Goal: Find contact information: Obtain details needed to contact an individual or organization

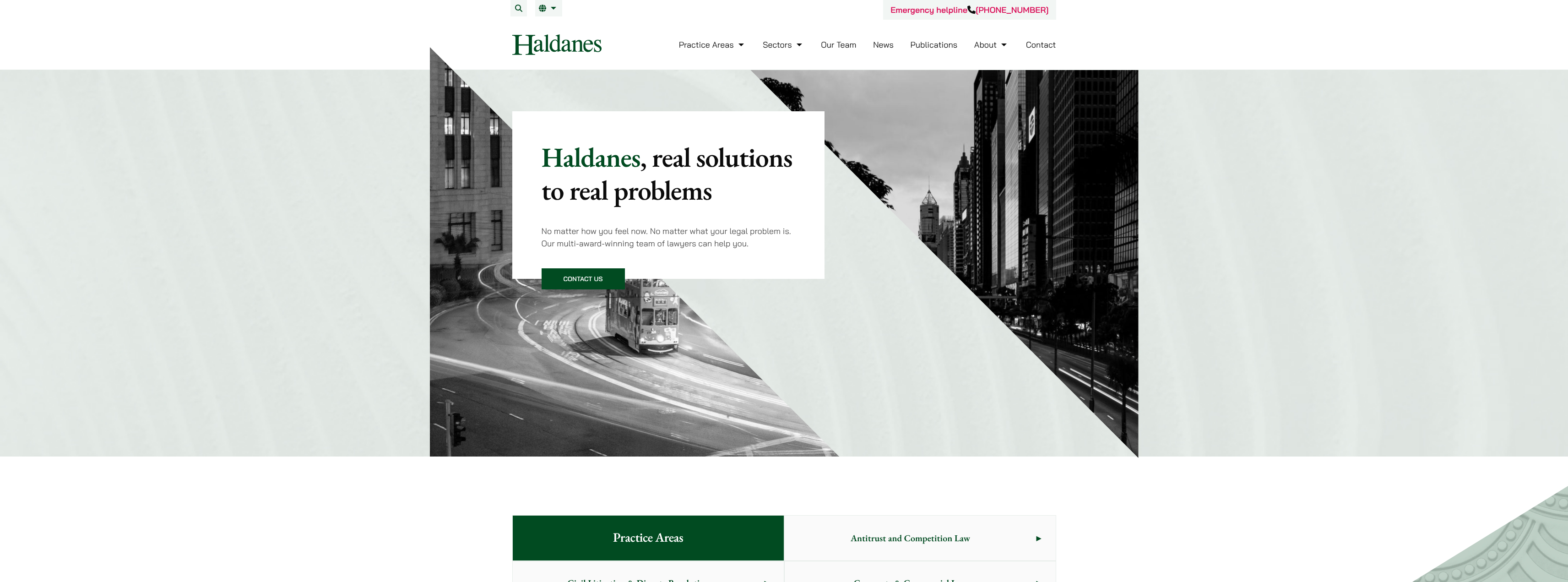
click at [1038, 45] on link "Contact" at bounding box center [1041, 44] width 30 height 10
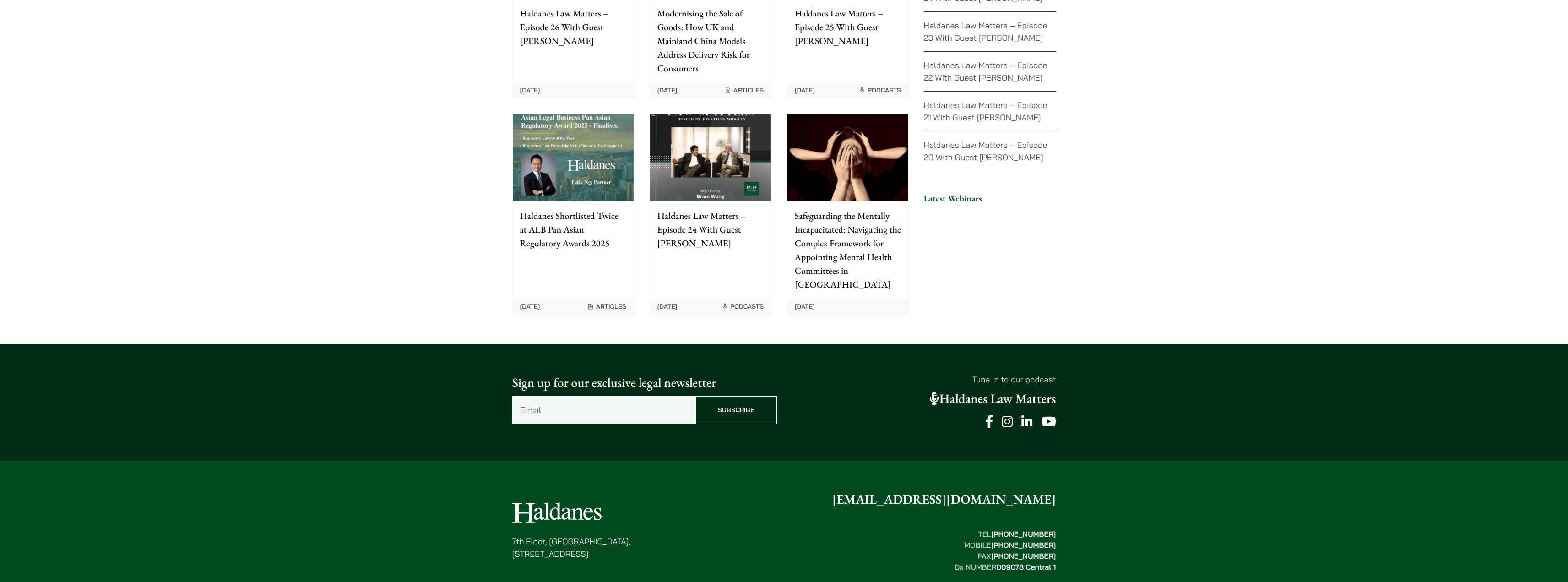
scroll to position [2191, 0]
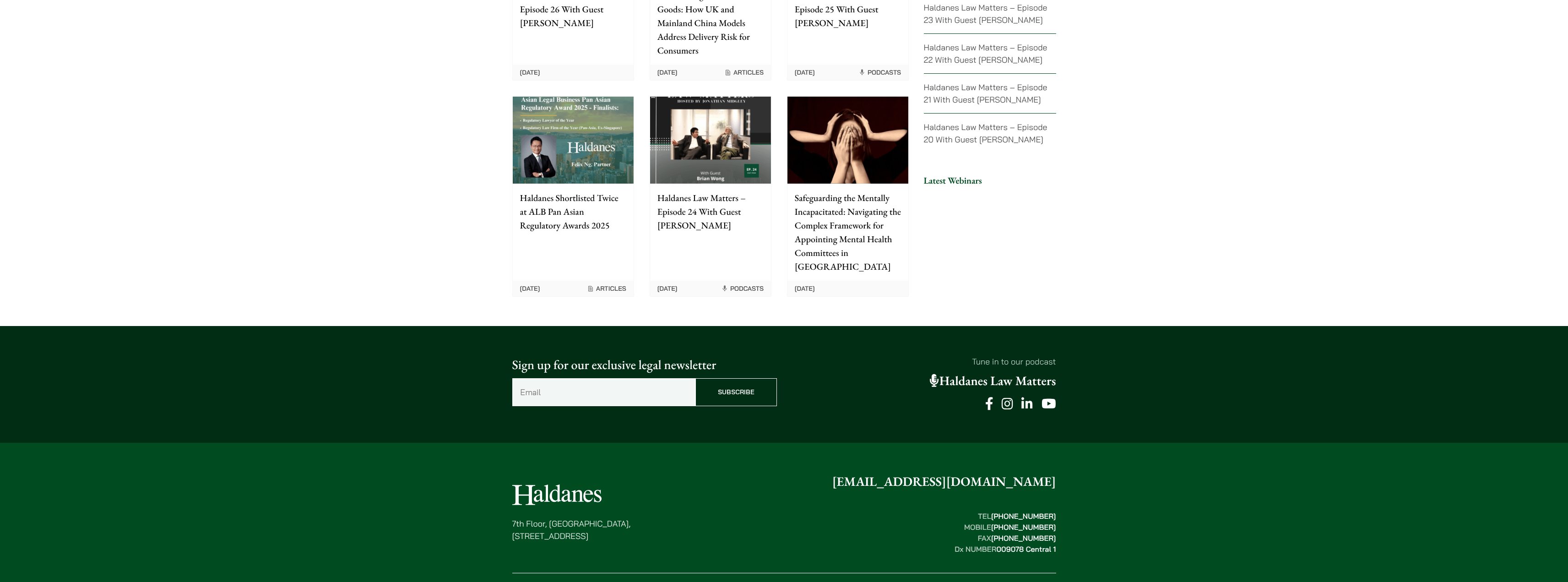
click at [1009, 398] on icon at bounding box center [1007, 404] width 12 height 13
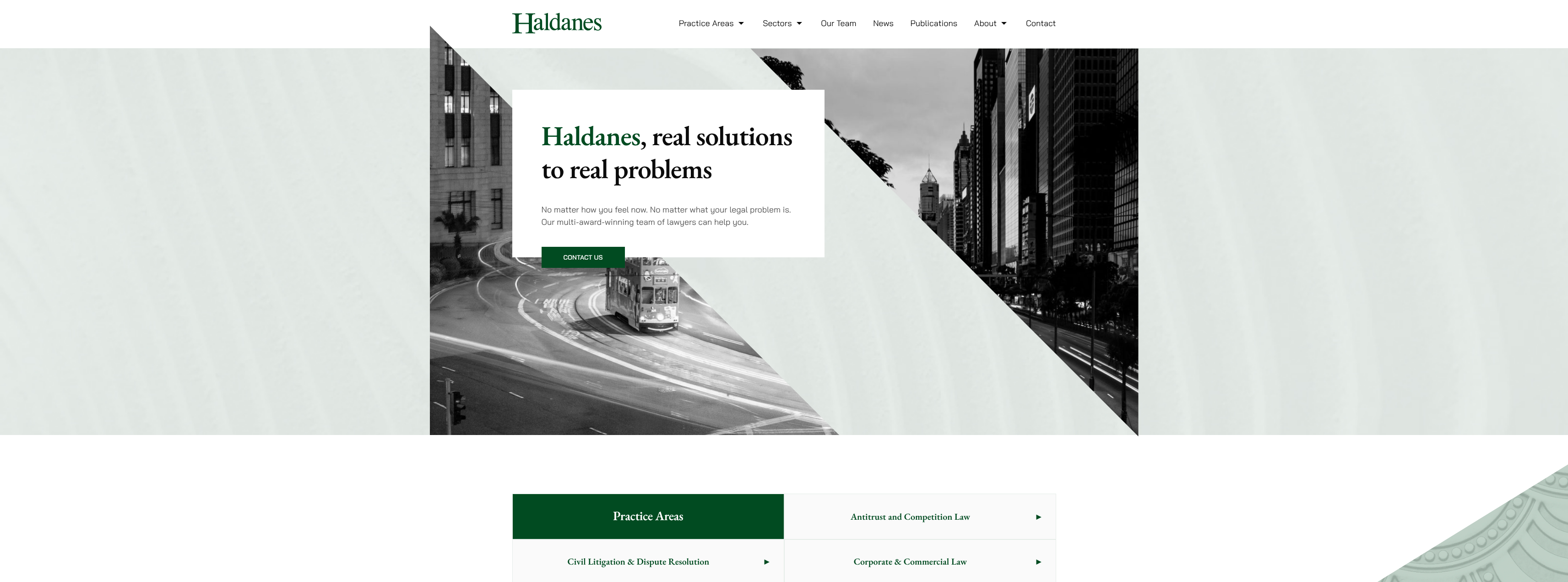
scroll to position [0, 0]
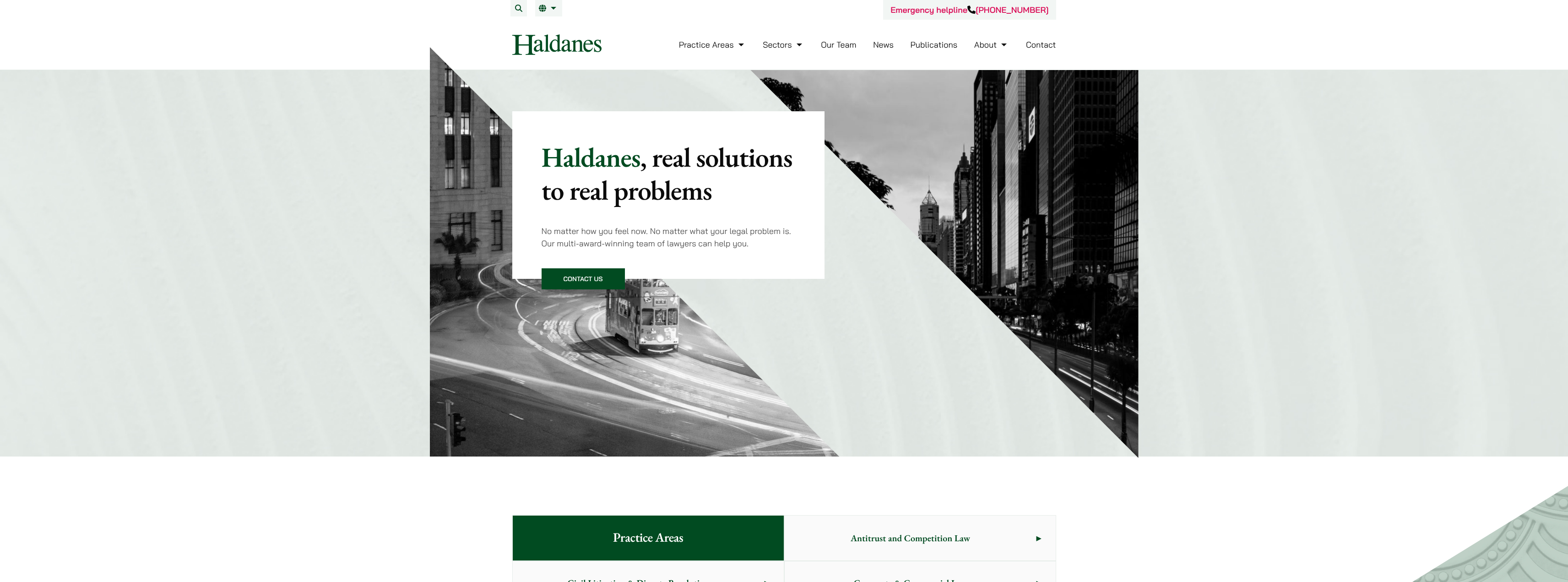
click at [835, 47] on link "Our Team" at bounding box center [839, 44] width 35 height 10
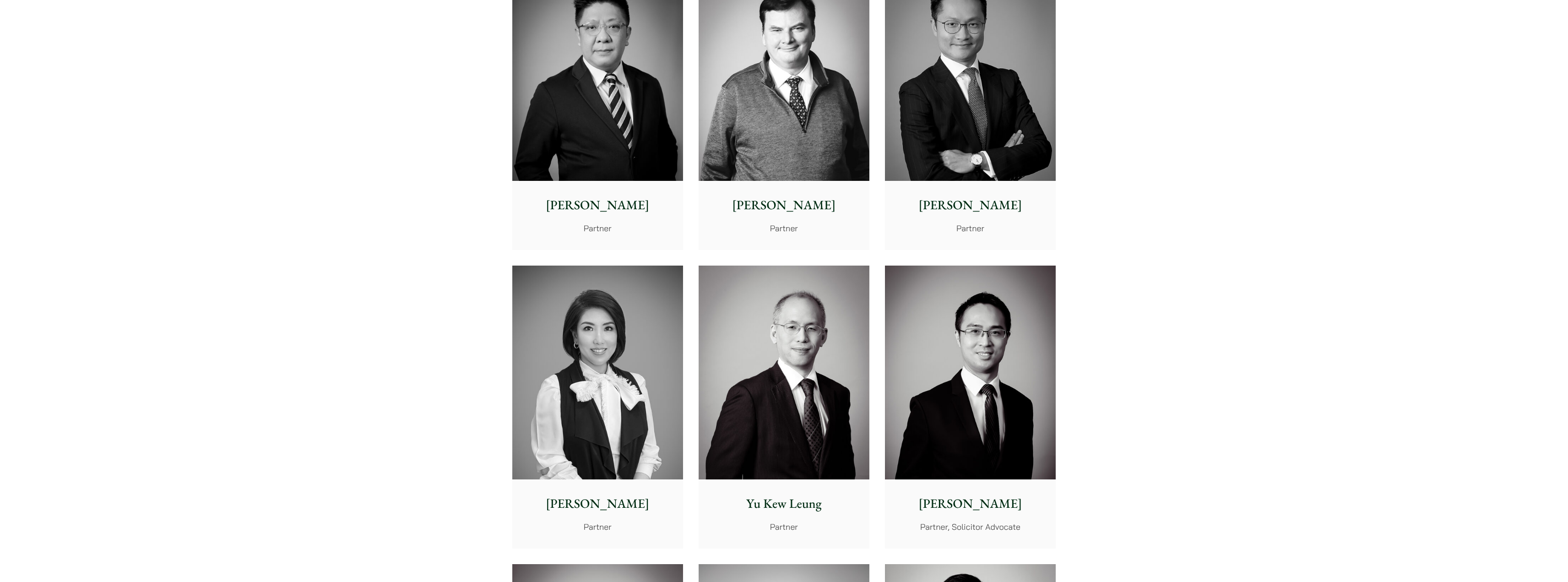
scroll to position [458, 0]
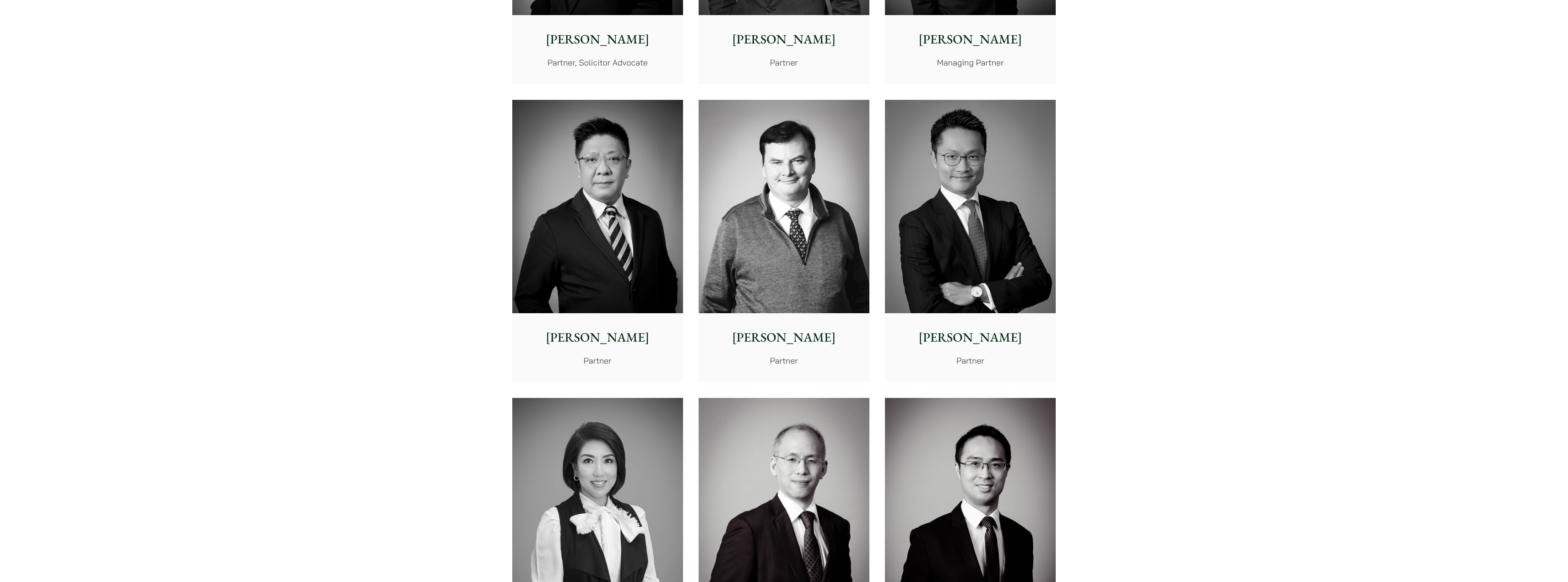
click at [957, 203] on img at bounding box center [970, 206] width 171 height 214
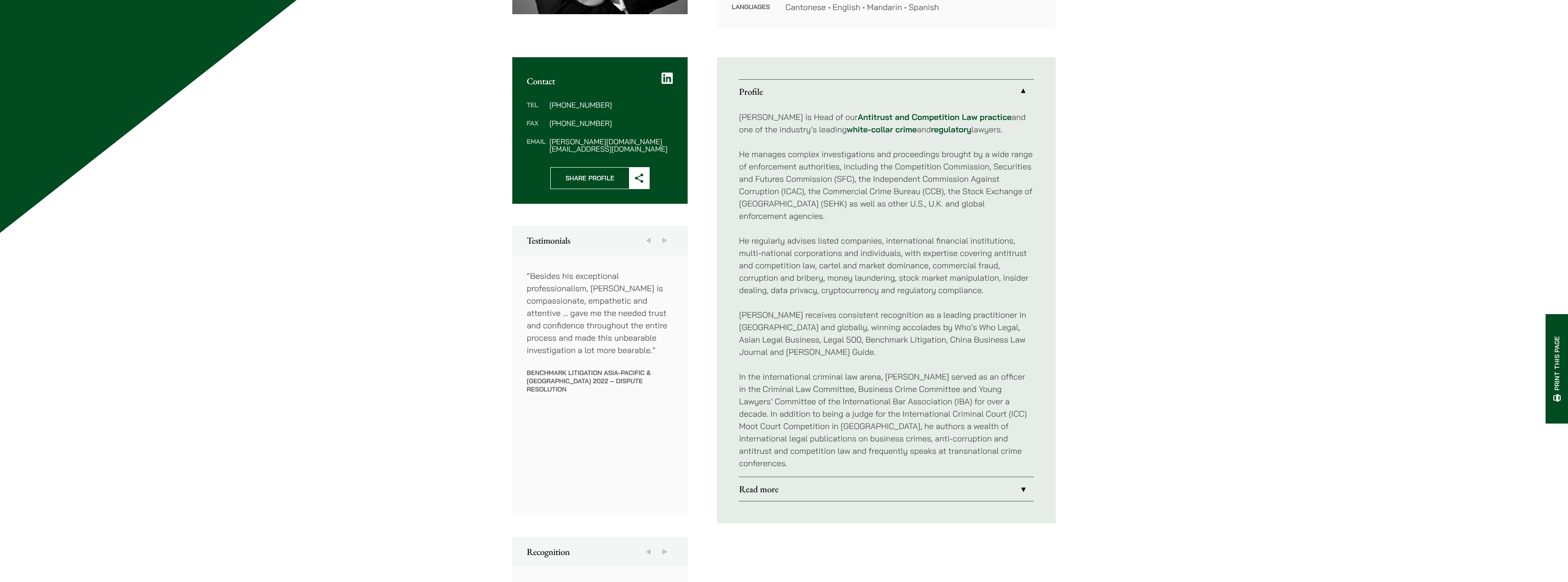
scroll to position [183, 0]
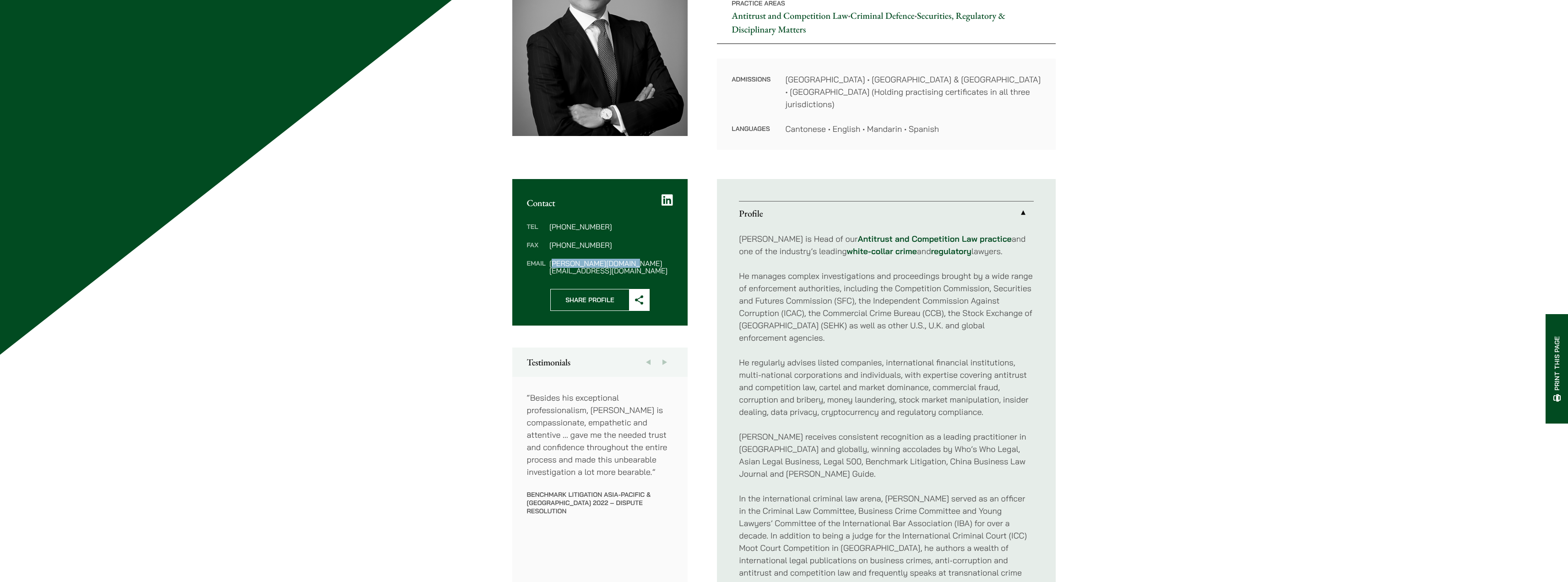
drag, startPoint x: 626, startPoint y: 251, endPoint x: 545, endPoint y: 271, distance: 83.4
click at [550, 259] on dd "[PERSON_NAME][DOMAIN_NAME][EMAIL_ADDRESS][DOMAIN_NAME]" at bounding box center [611, 267] width 124 height 15
copy dd "[PERSON_NAME][DOMAIN_NAME][EMAIL_ADDRESS][DOMAIN_NAME]"
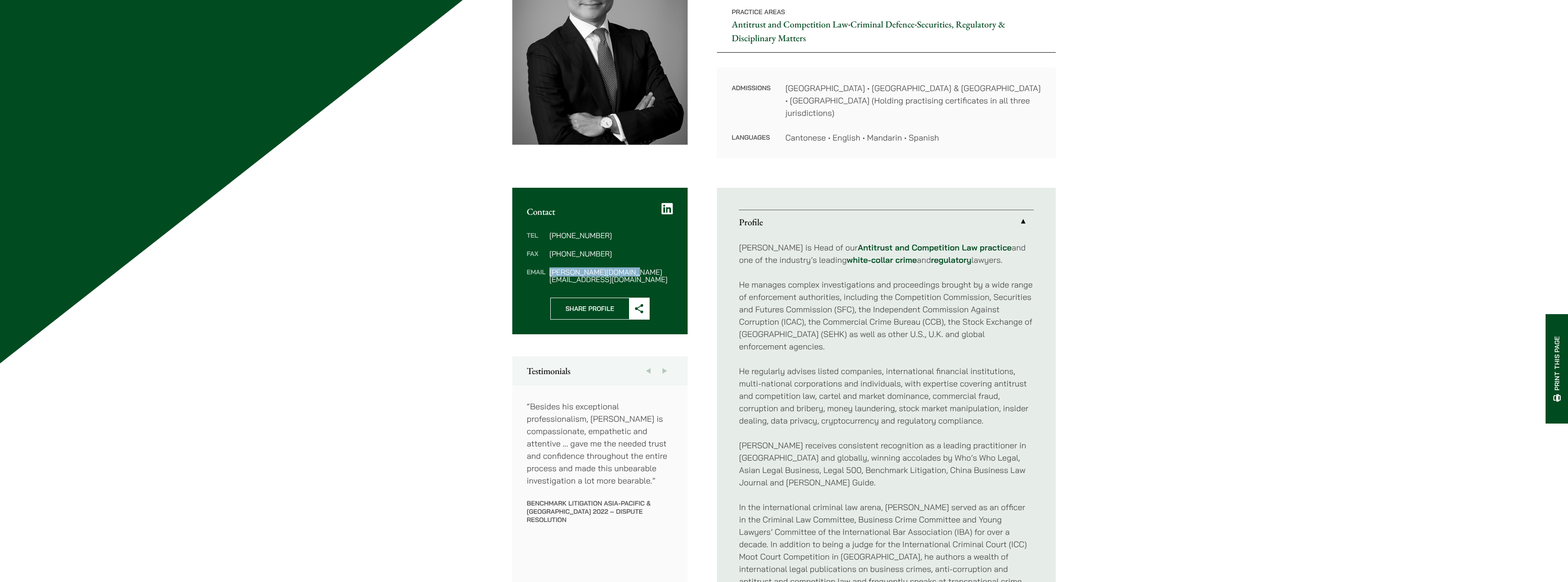
scroll to position [46, 0]
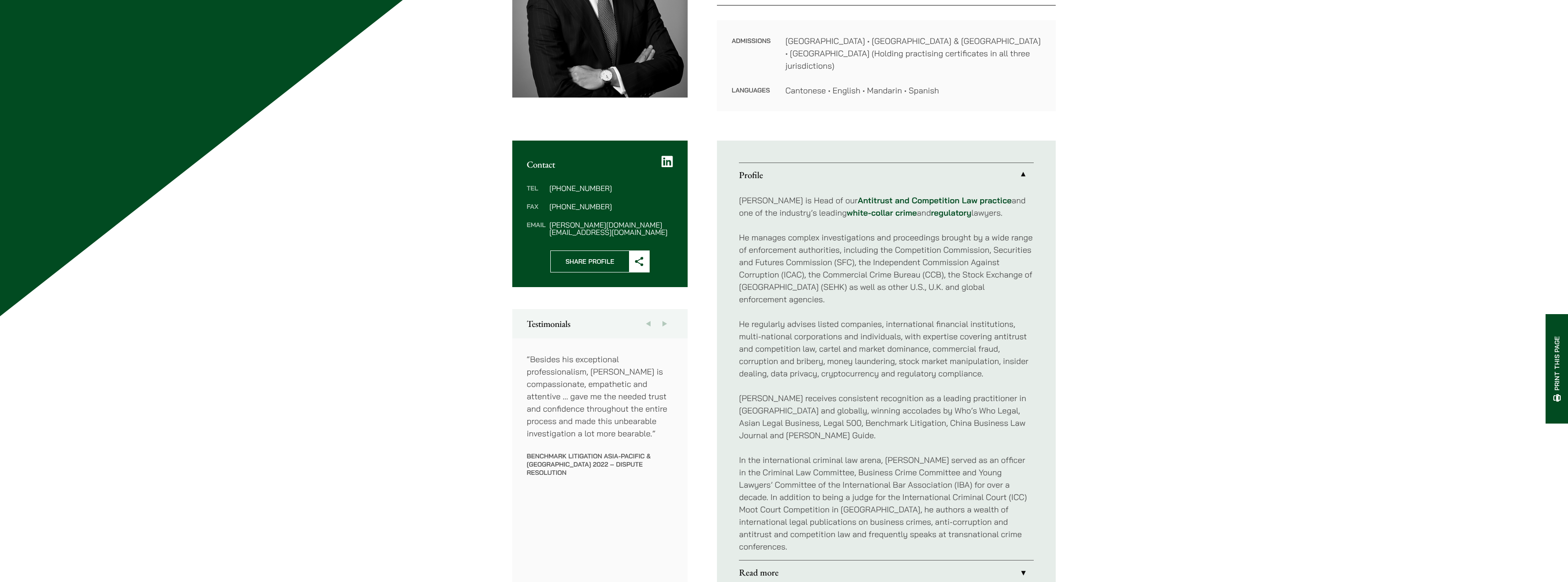
scroll to position [275, 0]
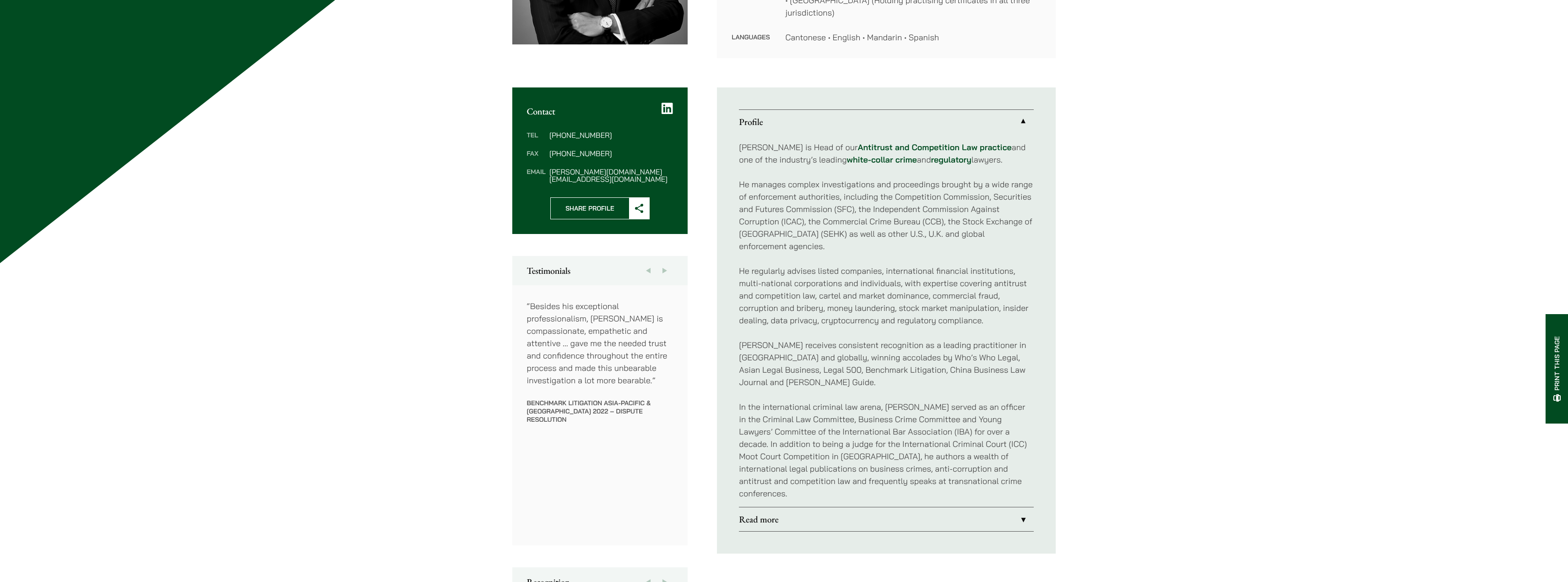
click at [768, 507] on link "Read more" at bounding box center [886, 519] width 295 height 24
